Goal: Task Accomplishment & Management: Use online tool/utility

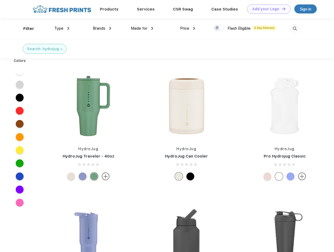
click at [267, 9] on link "Add your Logo Design Tool" at bounding box center [268, 8] width 43 height 9
click at [0, 0] on div "Design Tool" at bounding box center [0, 0] width 0 height 0
click at [281, 9] on link "Add your Logo Design Tool" at bounding box center [268, 8] width 43 height 9
click at [25, 29] on div "Filter" at bounding box center [28, 29] width 11 height 6
click at [62, 28] on span "Type" at bounding box center [58, 28] width 9 height 5
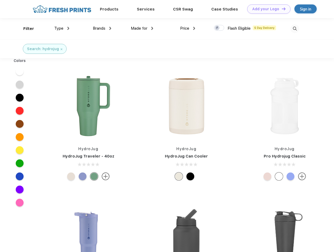
click at [102, 28] on span "Brands" at bounding box center [99, 28] width 13 height 5
click at [142, 28] on span "Made for" at bounding box center [139, 28] width 17 height 5
click at [188, 28] on span "Price" at bounding box center [184, 28] width 9 height 5
click at [219, 28] on div at bounding box center [219, 28] width 10 height 6
click at [217, 28] on input "checkbox" at bounding box center [215, 26] width 3 height 3
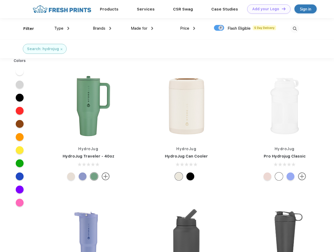
click at [294, 29] on img at bounding box center [294, 28] width 9 height 9
